Goal: Task Accomplishment & Management: Manage account settings

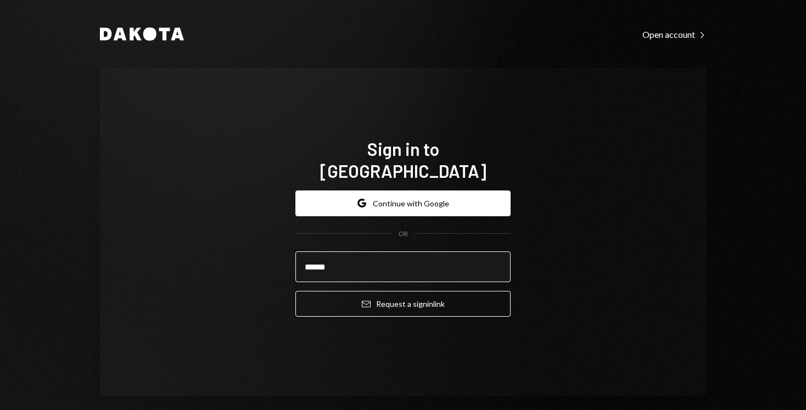
type input "**********"
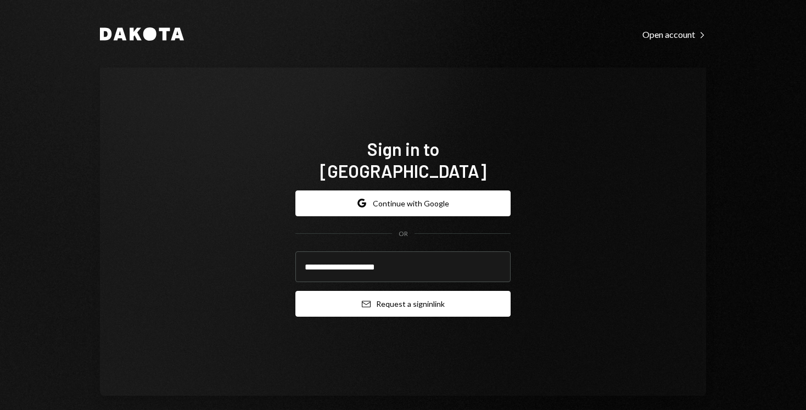
click at [388, 296] on button "Email Request a sign in link" at bounding box center [402, 304] width 215 height 26
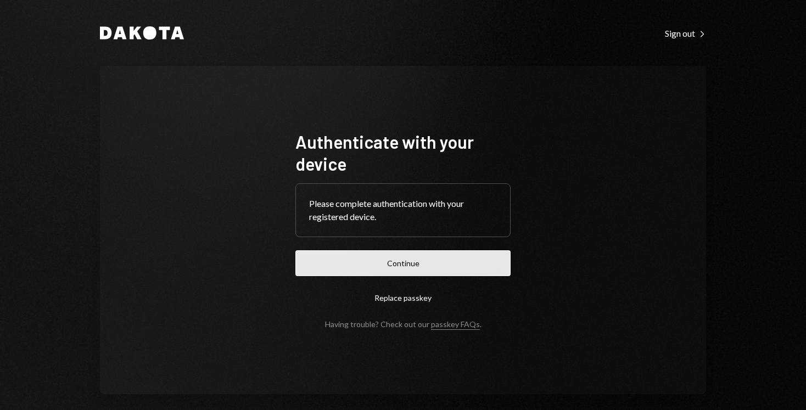
click at [394, 260] on button "Continue" at bounding box center [402, 263] width 215 height 26
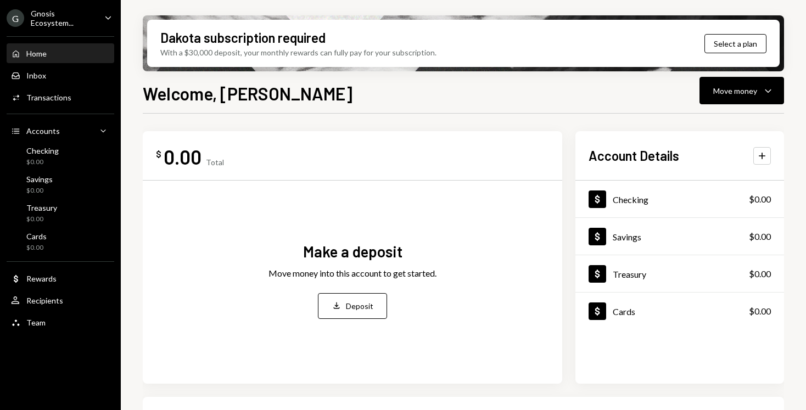
click at [67, 23] on div "Gnosis Ecosystem..." at bounding box center [63, 18] width 65 height 19
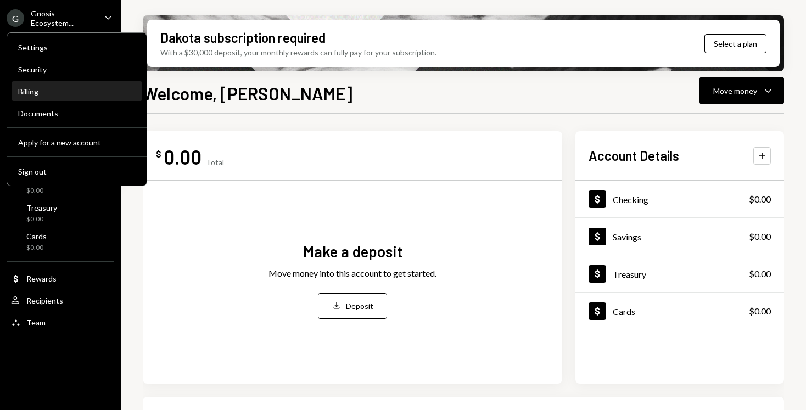
click at [86, 92] on div "Billing" at bounding box center [76, 91] width 117 height 9
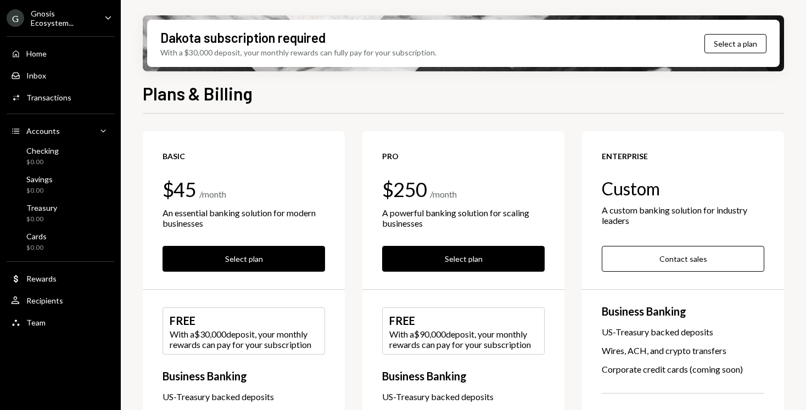
click at [42, 27] on ul "G Gnosis Ecosystem... Caret Down Home Home Inbox Inbox Activities Transactions …" at bounding box center [60, 167] width 121 height 334
click at [167, 112] on div "Plans & Billing Basic $45 / month An essential banking solution for modern busi…" at bounding box center [463, 277] width 641 height 395
click at [46, 105] on div "Activities Transactions" at bounding box center [60, 97] width 99 height 19
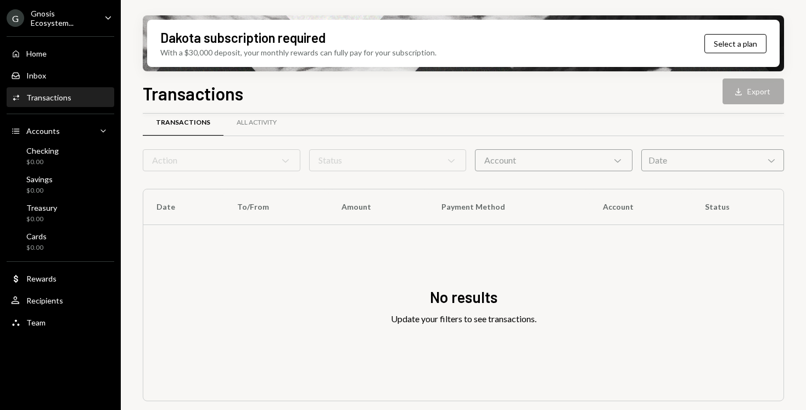
scroll to position [15, 0]
click at [281, 122] on div "All Activity" at bounding box center [256, 124] width 66 height 26
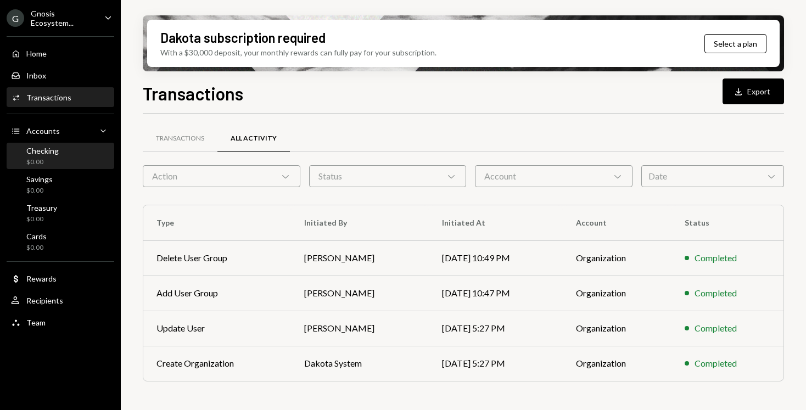
click at [53, 150] on div "Checking" at bounding box center [42, 150] width 32 height 9
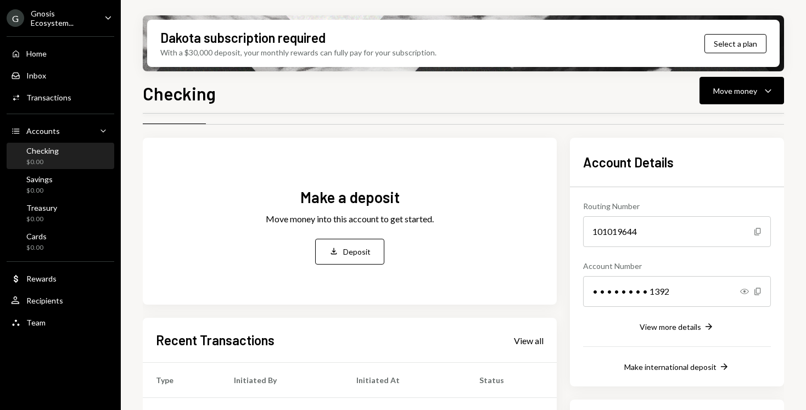
scroll to position [19, 0]
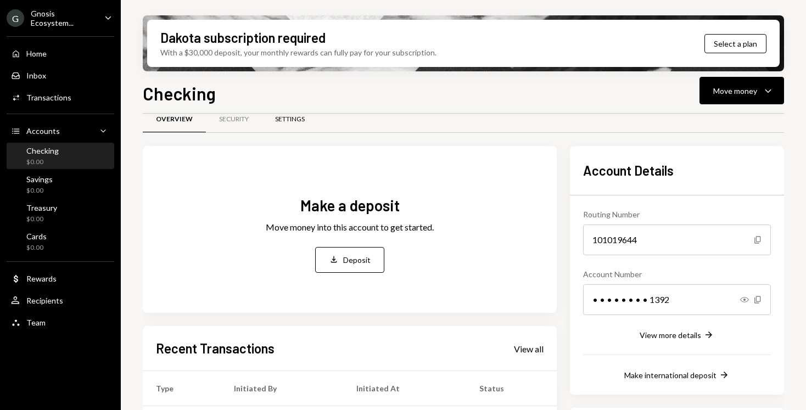
click at [278, 119] on div "Settings" at bounding box center [290, 119] width 30 height 9
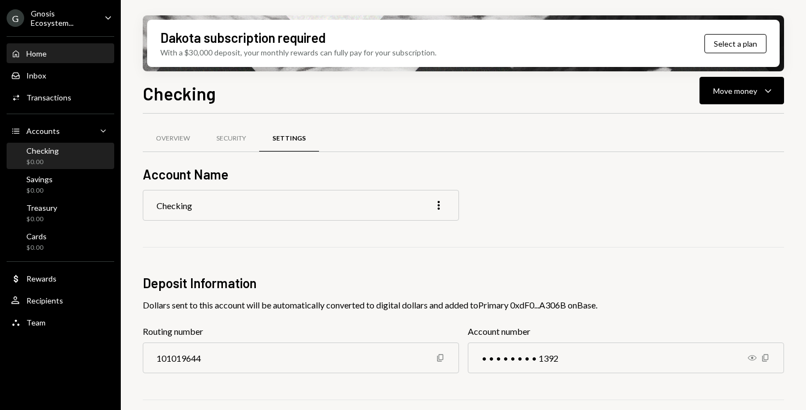
click at [63, 51] on div "Home Home" at bounding box center [60, 54] width 99 height 10
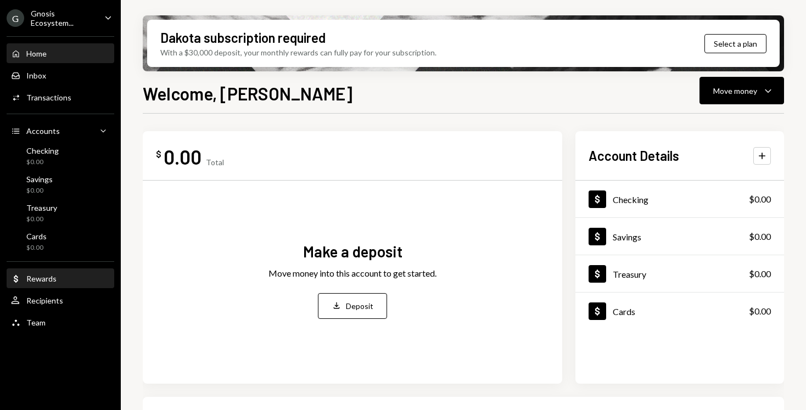
click at [58, 279] on div "Dollar Rewards" at bounding box center [60, 279] width 99 height 10
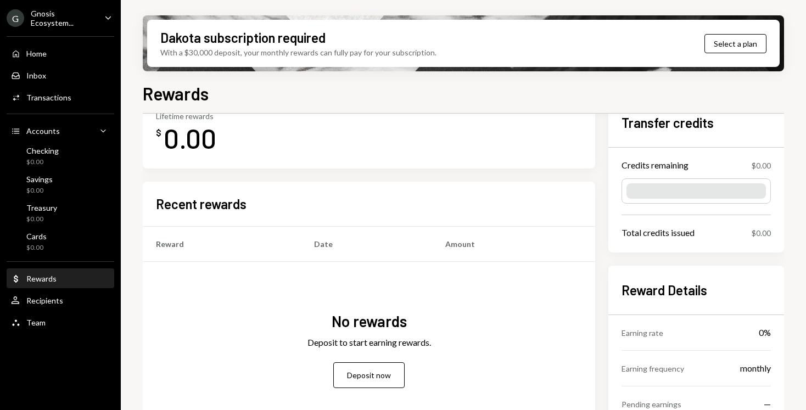
scroll to position [12, 0]
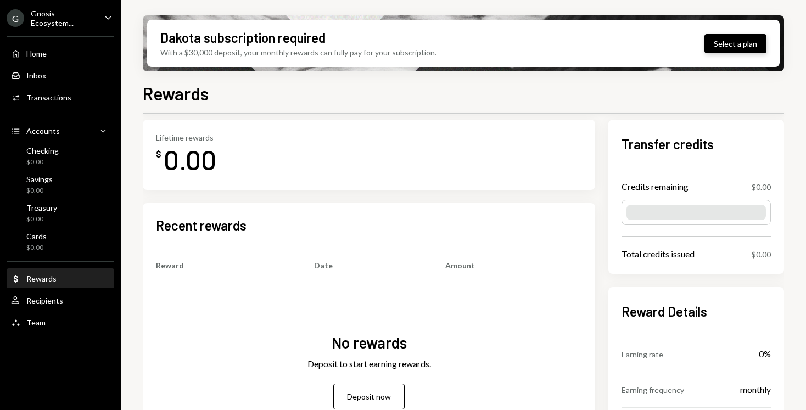
click at [753, 44] on button "Select a plan" at bounding box center [735, 43] width 62 height 19
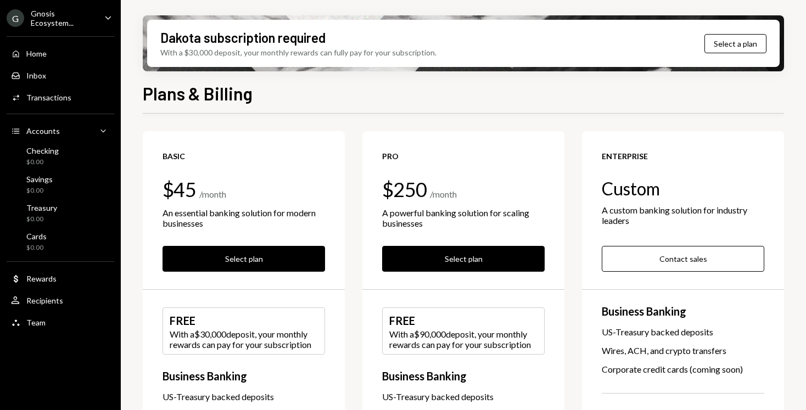
scroll to position [69, 0]
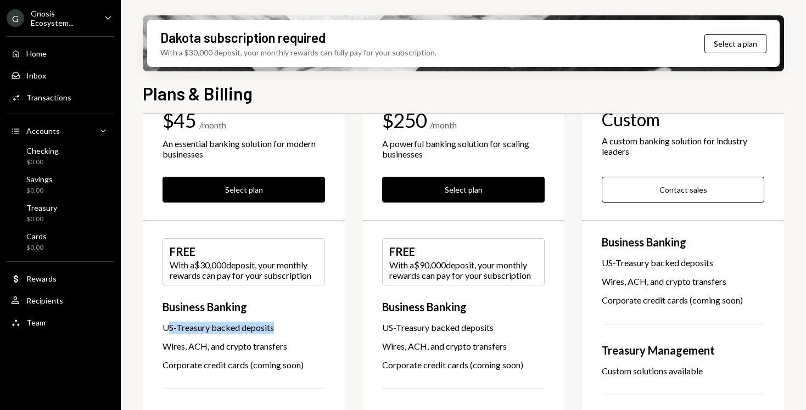
drag, startPoint x: 166, startPoint y: 330, endPoint x: 281, endPoint y: 332, distance: 114.8
click at [281, 332] on div "US-Treasury backed deposits" at bounding box center [244, 328] width 163 height 12
click at [226, 332] on div "US-Treasury backed deposits" at bounding box center [244, 328] width 163 height 12
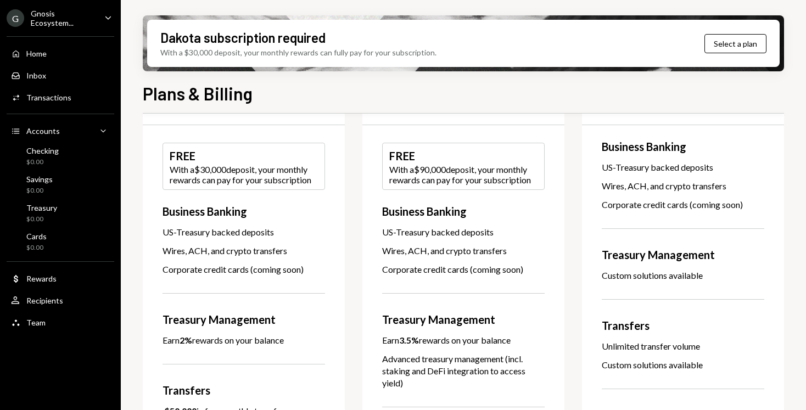
scroll to position [177, 0]
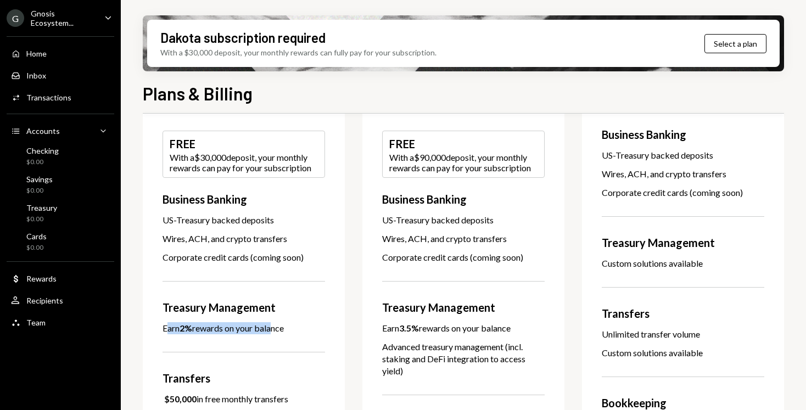
drag, startPoint x: 166, startPoint y: 328, endPoint x: 271, endPoint y: 328, distance: 104.3
click at [271, 328] on div "Earn 2% rewards on your balance" at bounding box center [223, 328] width 121 height 12
click at [61, 278] on div "Dollar Rewards" at bounding box center [60, 279] width 99 height 10
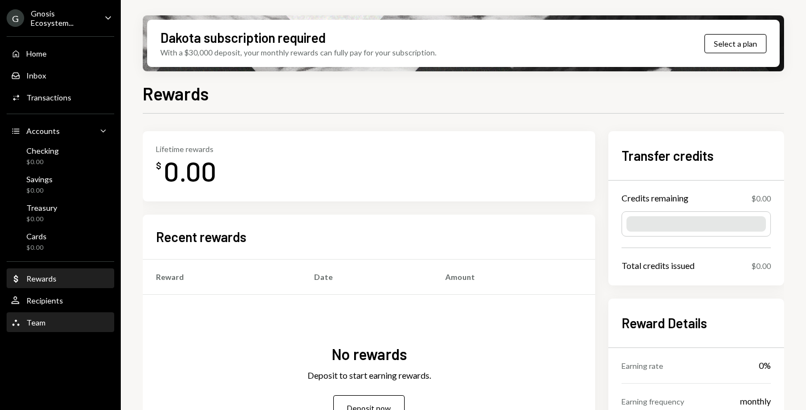
click at [48, 317] on div "Team Team" at bounding box center [60, 322] width 99 height 19
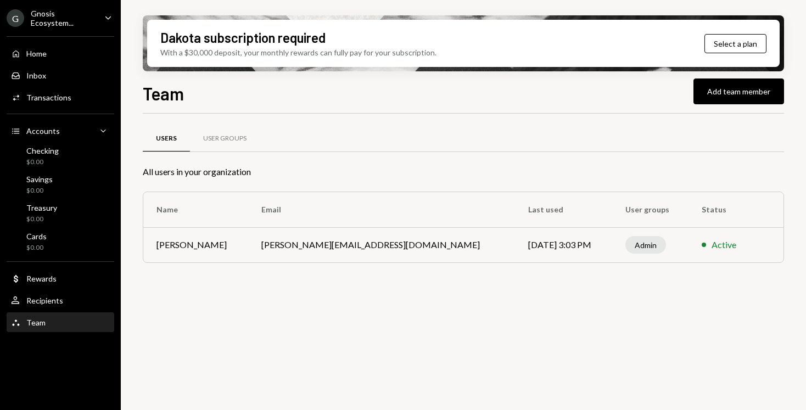
click at [641, 45] on div "Dakota subscription required With a $30,000 deposit, your monthly rewards can f…" at bounding box center [463, 43] width 632 height 47
click at [712, 38] on button "Select a plan" at bounding box center [735, 43] width 62 height 19
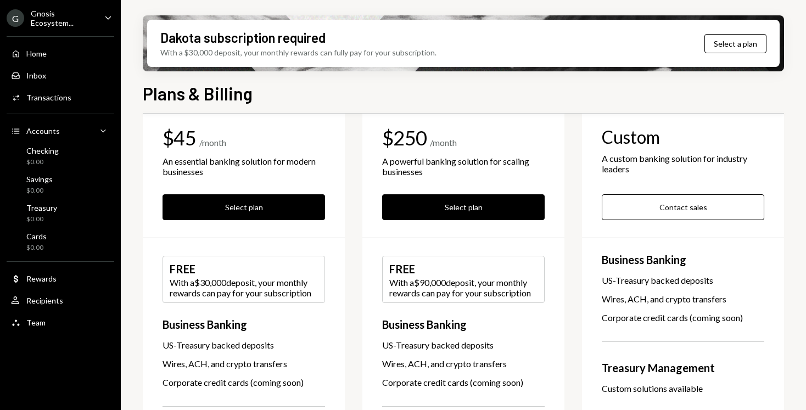
scroll to position [61, 0]
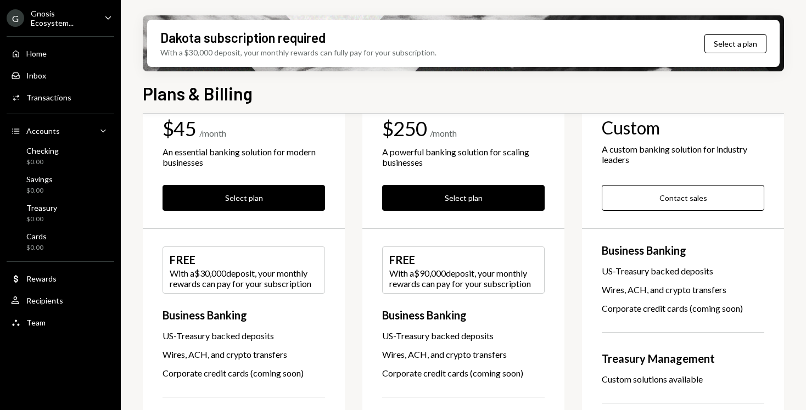
drag, startPoint x: 172, startPoint y: 277, endPoint x: 311, endPoint y: 285, distance: 139.2
click at [311, 285] on div "With a $30,000 deposit, your monthly rewards can pay for your subscription" at bounding box center [244, 278] width 148 height 21
drag, startPoint x: 245, startPoint y: 52, endPoint x: 436, endPoint y: 54, distance: 191.1
click at [436, 54] on div "Dakota subscription required With a $30,000 deposit, your monthly rewards can f…" at bounding box center [463, 43] width 632 height 47
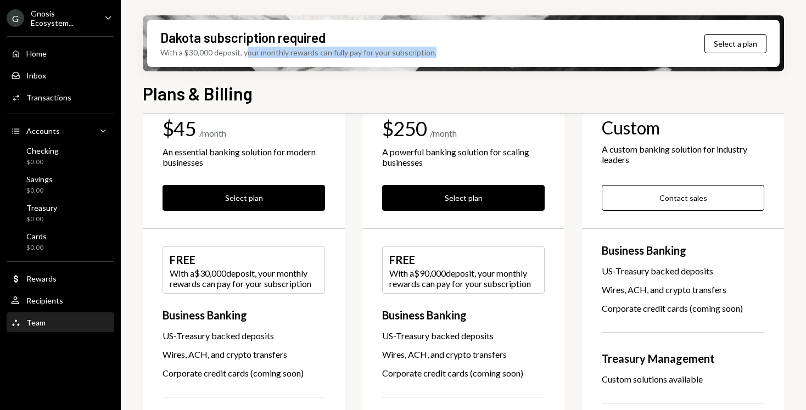
click at [52, 322] on div "Team Team" at bounding box center [60, 323] width 99 height 10
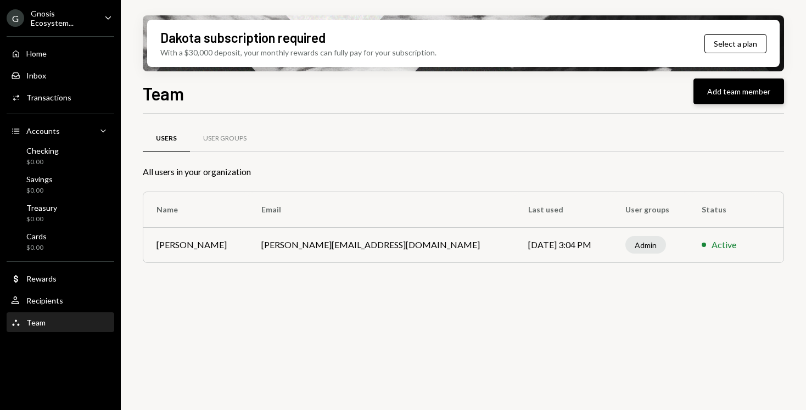
click at [724, 96] on button "Add team member" at bounding box center [738, 92] width 91 height 26
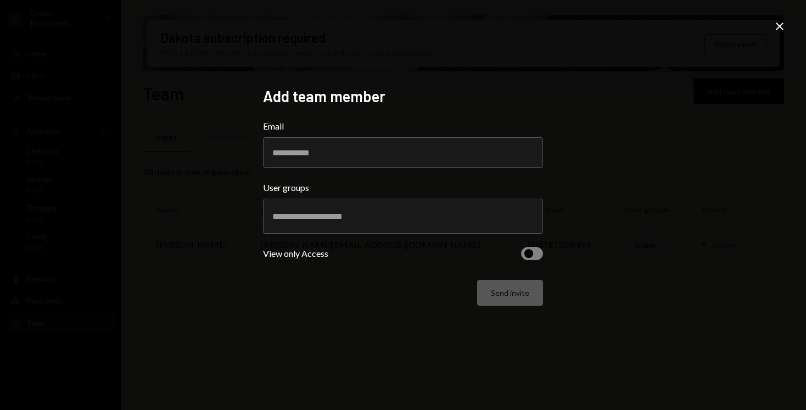
click at [404, 227] on div at bounding box center [402, 216] width 261 height 27
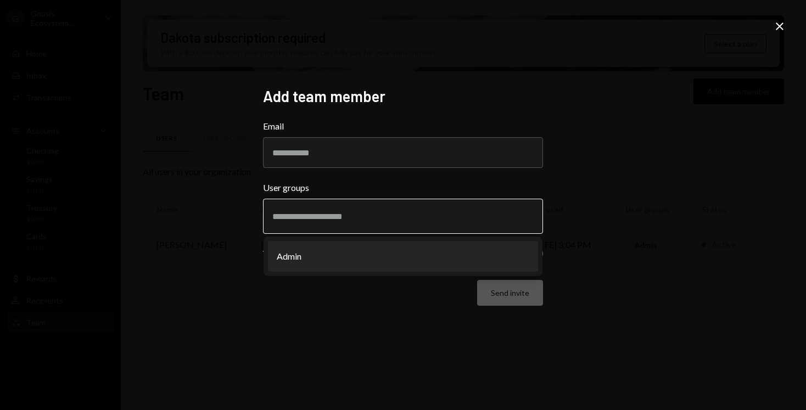
click at [349, 255] on li "Admin" at bounding box center [403, 256] width 270 height 31
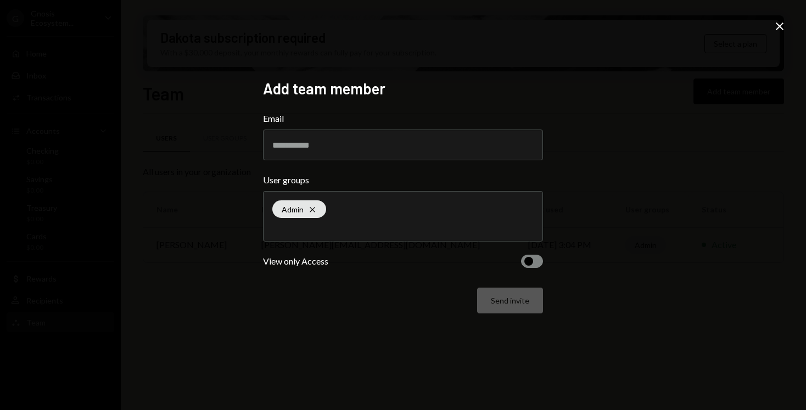
click at [792, 29] on div "Add team member Email User groups Admin Cross View only Access Send invite Close" at bounding box center [403, 205] width 806 height 410
click at [787, 29] on div "Add team member Email User groups Admin Cross View only Access Send invite Close" at bounding box center [403, 205] width 806 height 410
click at [777, 26] on icon "Close" at bounding box center [779, 26] width 13 height 13
